Goal: Information Seeking & Learning: Learn about a topic

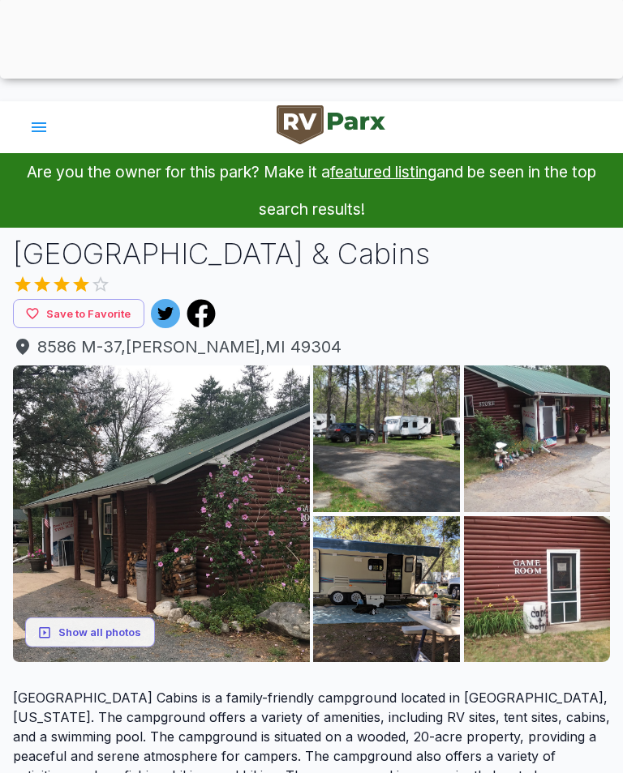
scroll to position [101, 0]
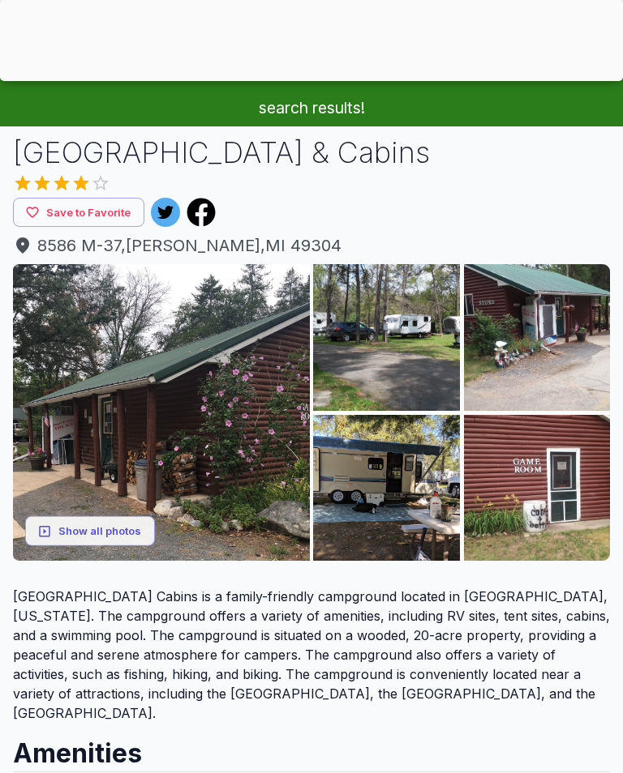
click at [88, 525] on button "Show all photos" at bounding box center [90, 531] width 130 height 30
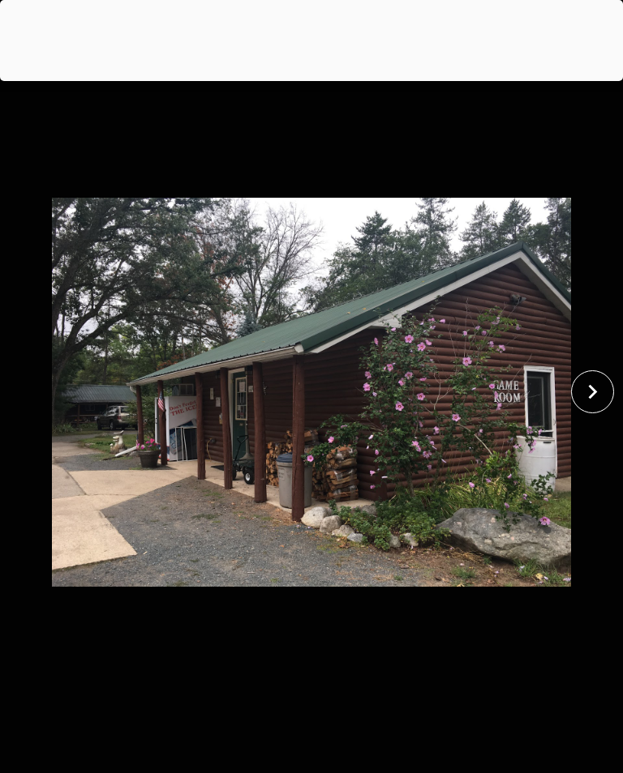
click at [592, 402] on icon "close" at bounding box center [592, 392] width 28 height 28
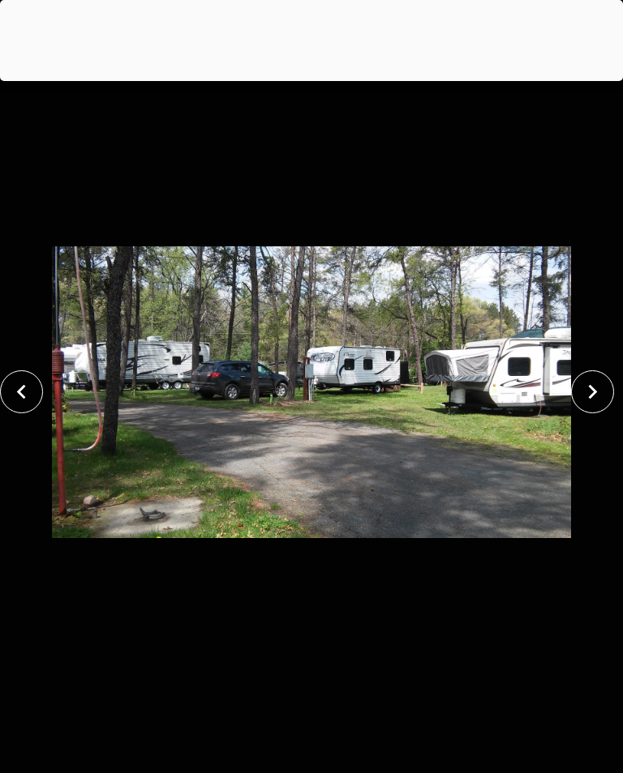
click at [585, 399] on icon "close" at bounding box center [592, 392] width 28 height 28
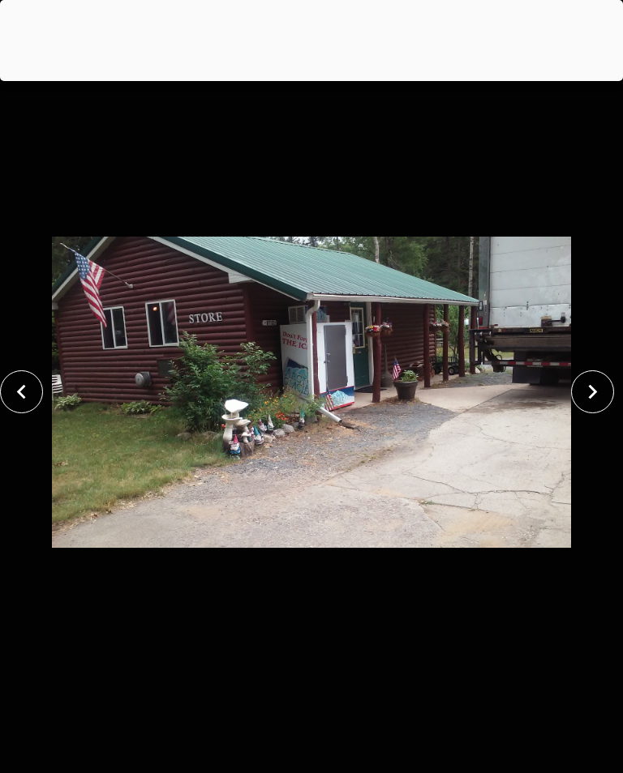
click at [591, 401] on icon "close" at bounding box center [592, 392] width 28 height 28
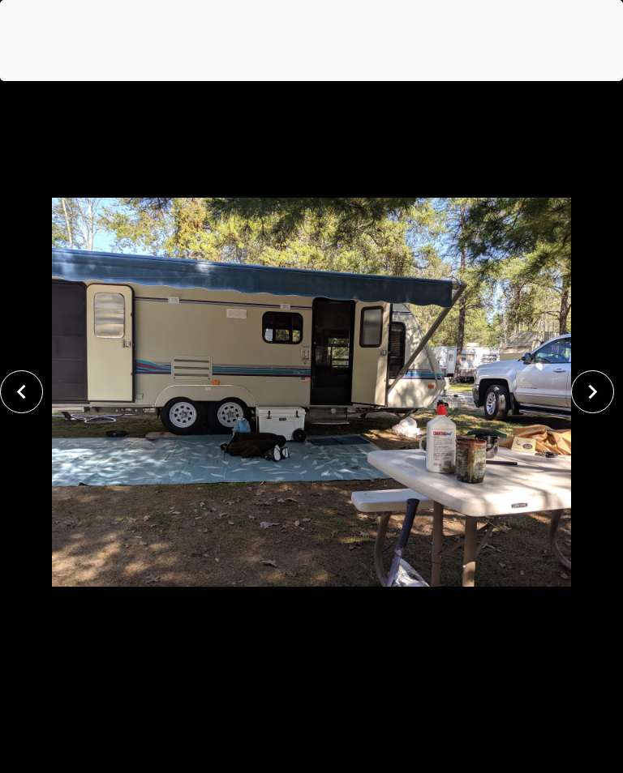
click at [589, 401] on icon "close" at bounding box center [592, 392] width 28 height 28
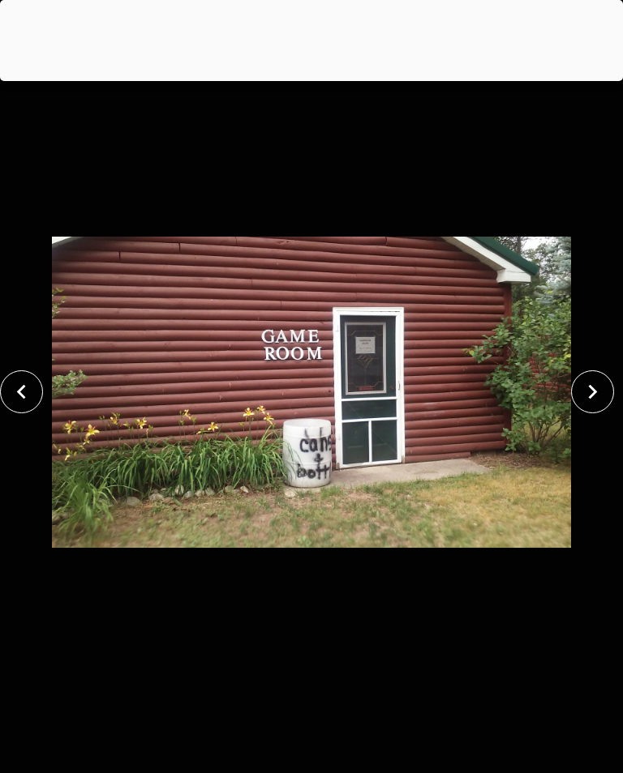
click at [587, 401] on icon "close" at bounding box center [592, 392] width 28 height 28
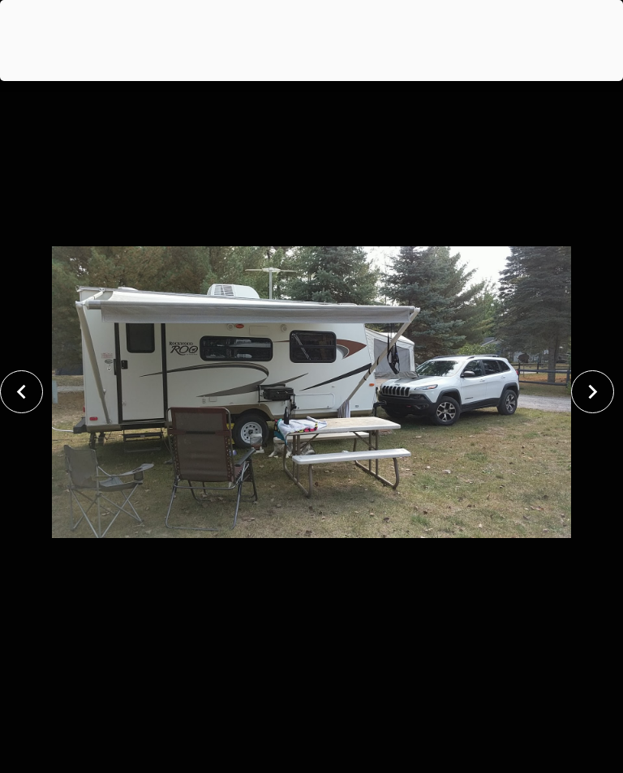
click at [587, 400] on icon "close" at bounding box center [592, 392] width 28 height 28
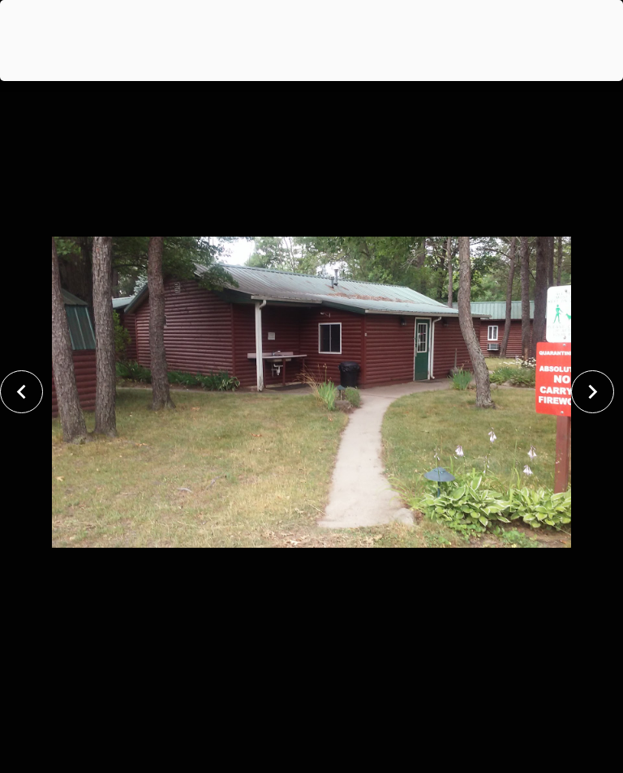
click at [591, 400] on icon "close" at bounding box center [592, 392] width 28 height 28
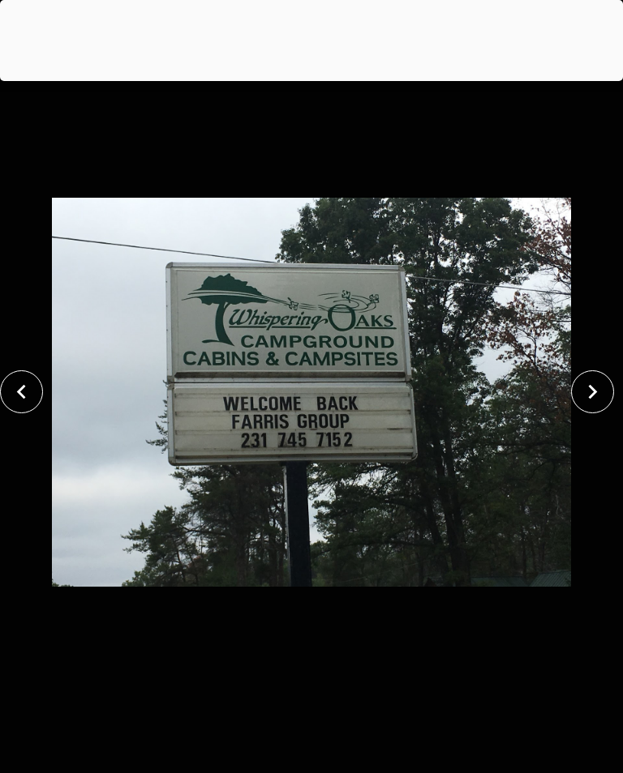
click at [602, 382] on icon "close" at bounding box center [592, 392] width 28 height 28
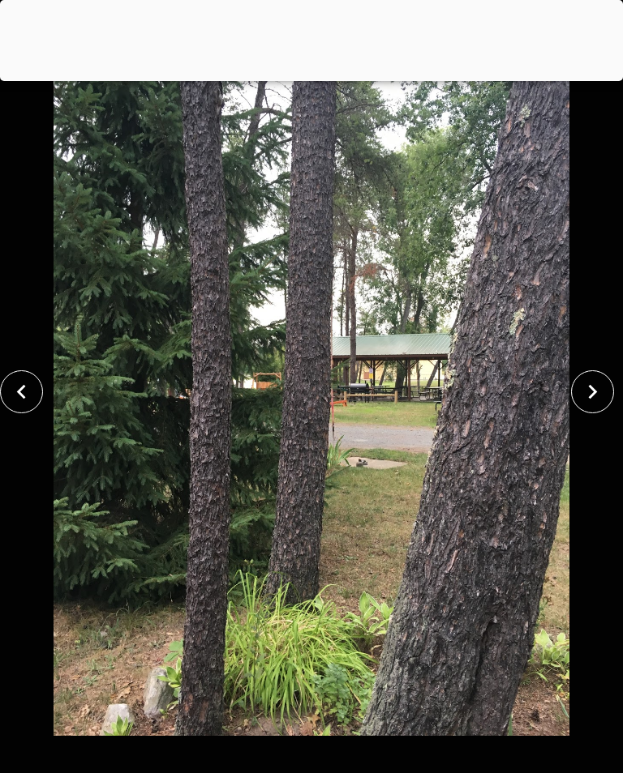
click at [602, 392] on icon "close" at bounding box center [592, 392] width 28 height 28
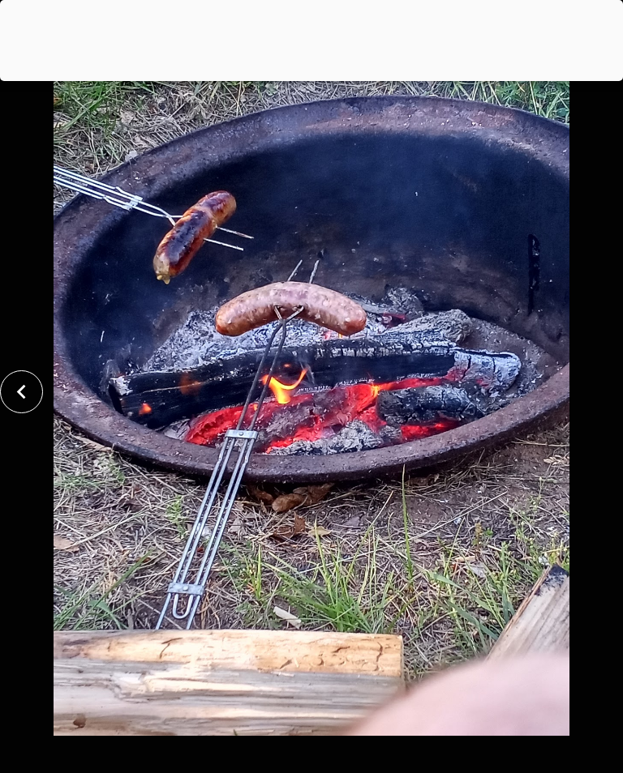
click at [600, 396] on div at bounding box center [311, 392] width 623 height 688
